Goal: Transaction & Acquisition: Purchase product/service

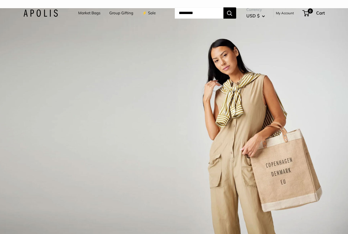
click at [86, 16] on link "Market Bags" at bounding box center [89, 12] width 22 height 7
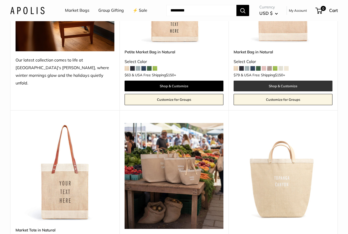
scroll to position [148, 0]
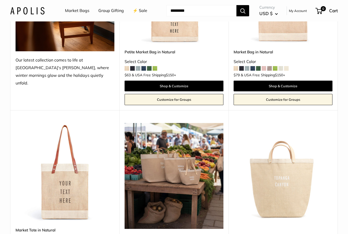
click at [253, 66] on span at bounding box center [253, 68] width 5 height 5
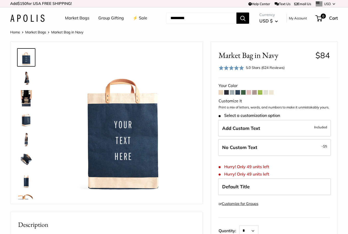
click at [26, 78] on img at bounding box center [26, 78] width 16 height 16
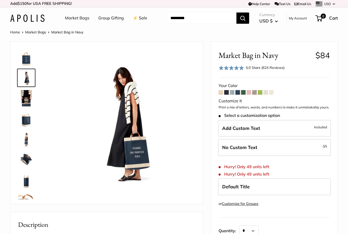
click at [28, 94] on img at bounding box center [26, 98] width 16 height 16
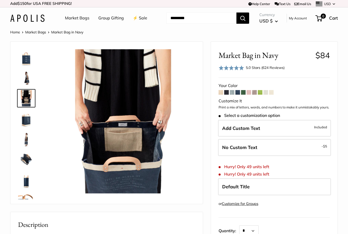
click at [30, 111] on img at bounding box center [26, 118] width 16 height 16
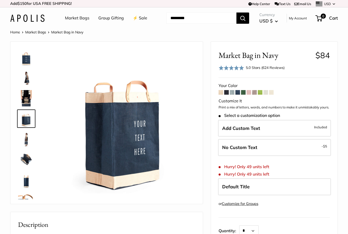
click at [27, 130] on link at bounding box center [26, 139] width 18 height 18
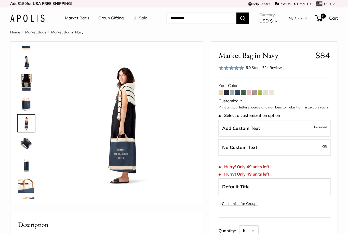
click at [24, 160] on img at bounding box center [26, 164] width 16 height 16
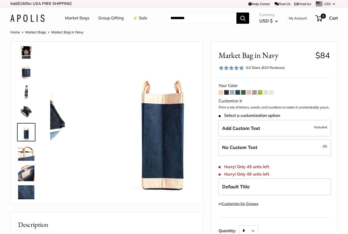
scroll to position [57, 0]
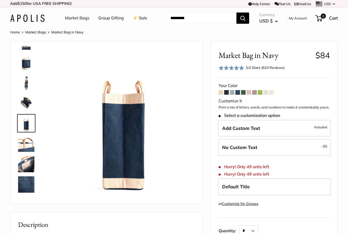
click at [26, 187] on img at bounding box center [26, 184] width 16 height 16
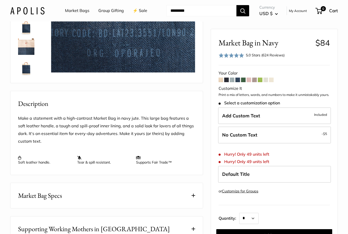
scroll to position [144, 0]
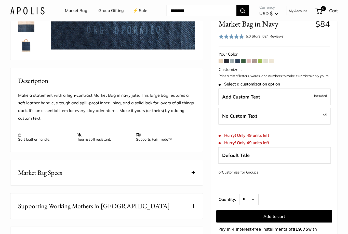
click at [144, 160] on button "Market Bag Specs" at bounding box center [106, 172] width 192 height 25
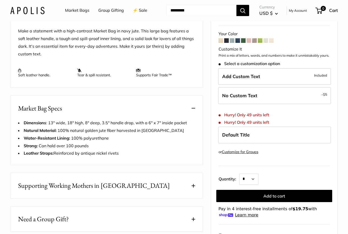
scroll to position [208, 0]
click at [145, 179] on button "Supporting Working Mothers in Bangladesh" at bounding box center [106, 185] width 192 height 25
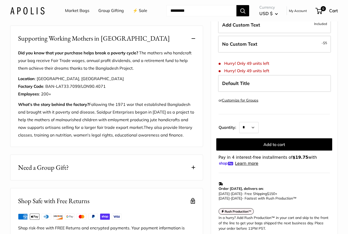
scroll to position [363, 0]
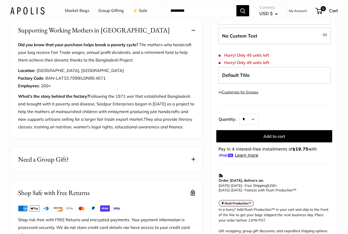
click at [33, 9] on img at bounding box center [27, 10] width 34 height 7
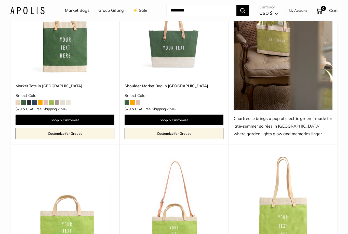
scroll to position [1329, 0]
